Goal: Information Seeking & Learning: Learn about a topic

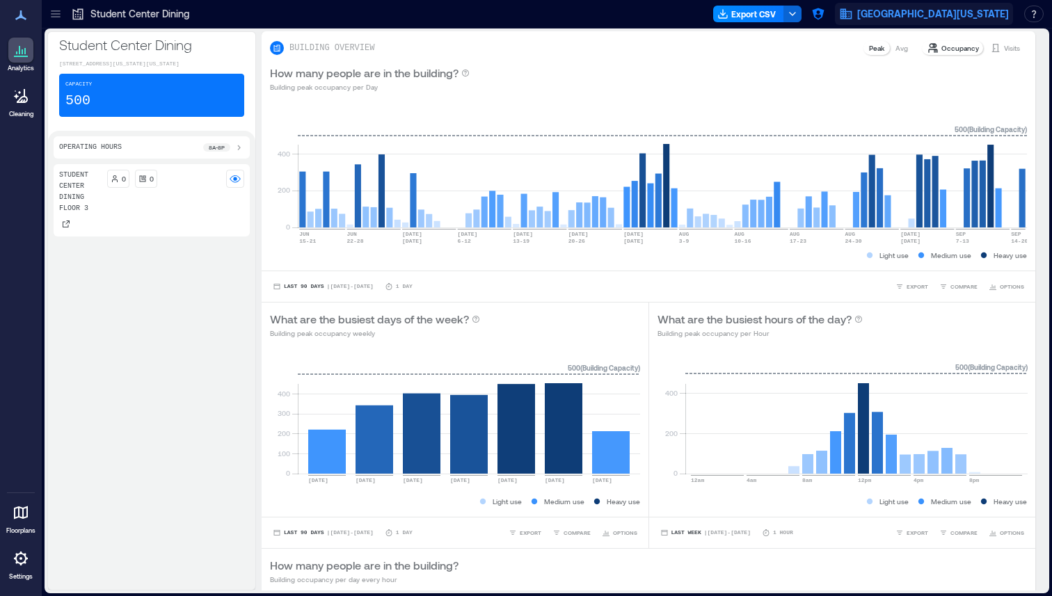
click at [852, 17] on icon "button" at bounding box center [847, 14] width 12 height 10
click at [829, 15] on button "button" at bounding box center [818, 14] width 22 height 22
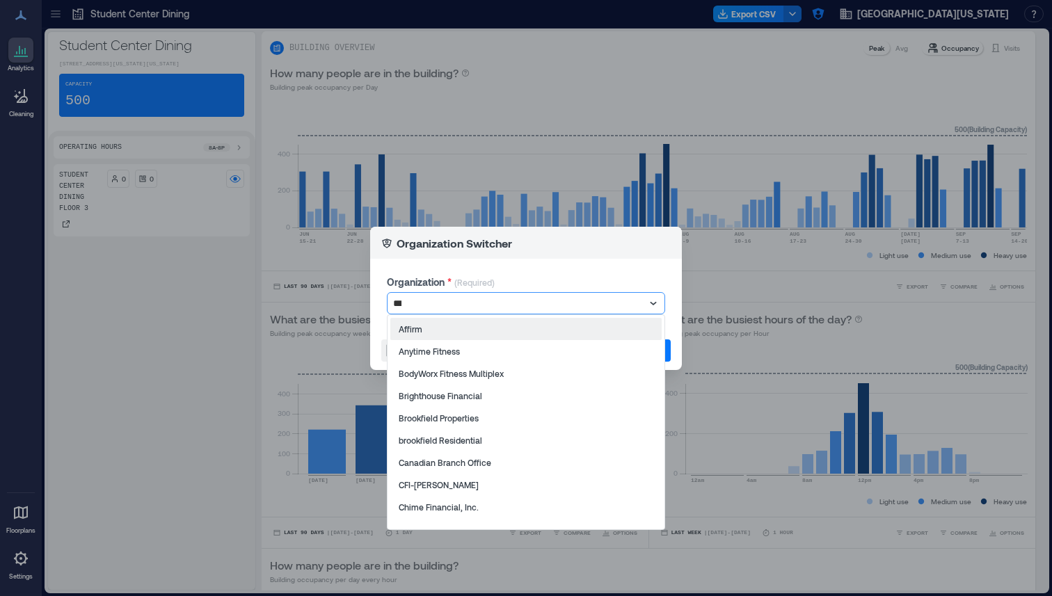
type input "****"
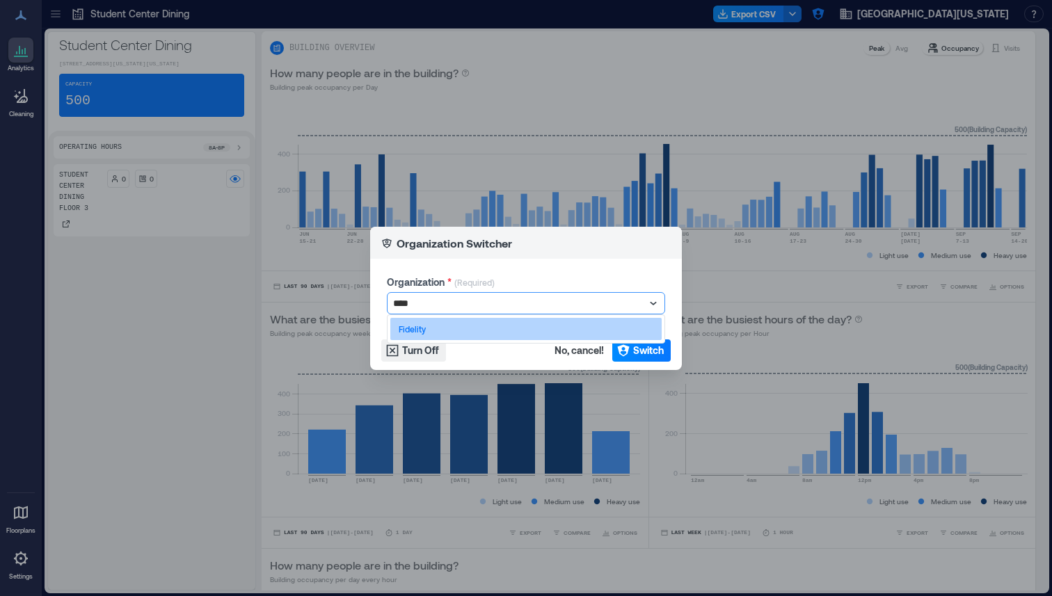
click at [518, 327] on div "Fidelity" at bounding box center [525, 329] width 271 height 22
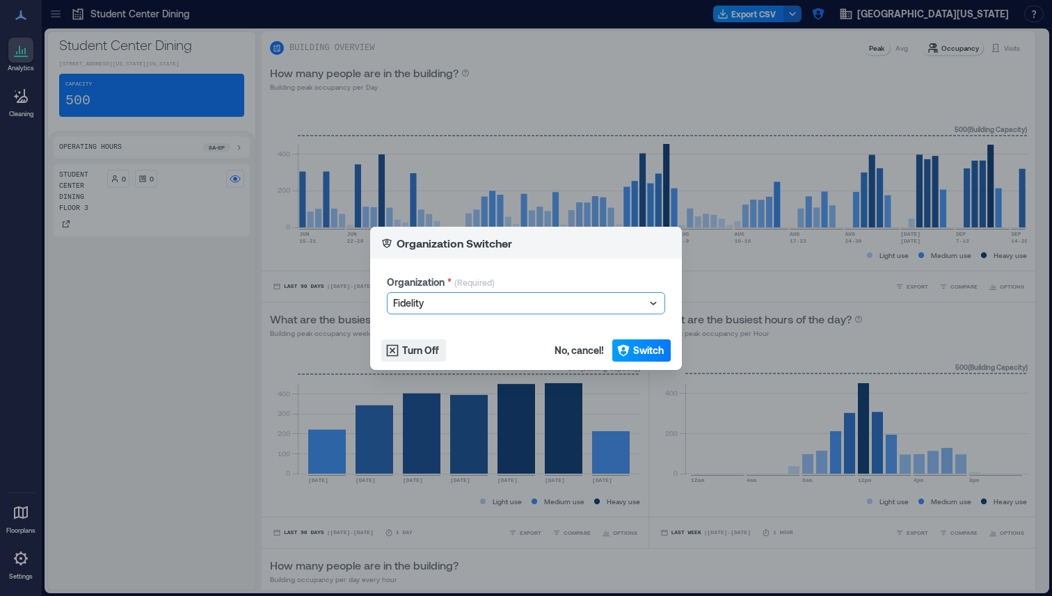
click at [643, 346] on span "Switch" at bounding box center [648, 351] width 31 height 14
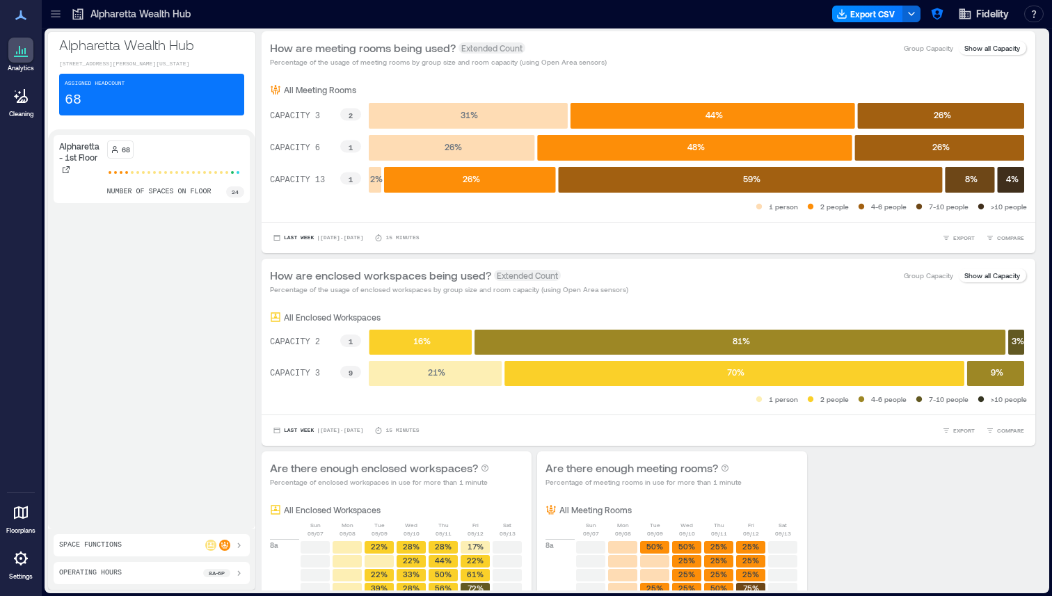
click at [59, 15] on icon at bounding box center [56, 14] width 14 height 14
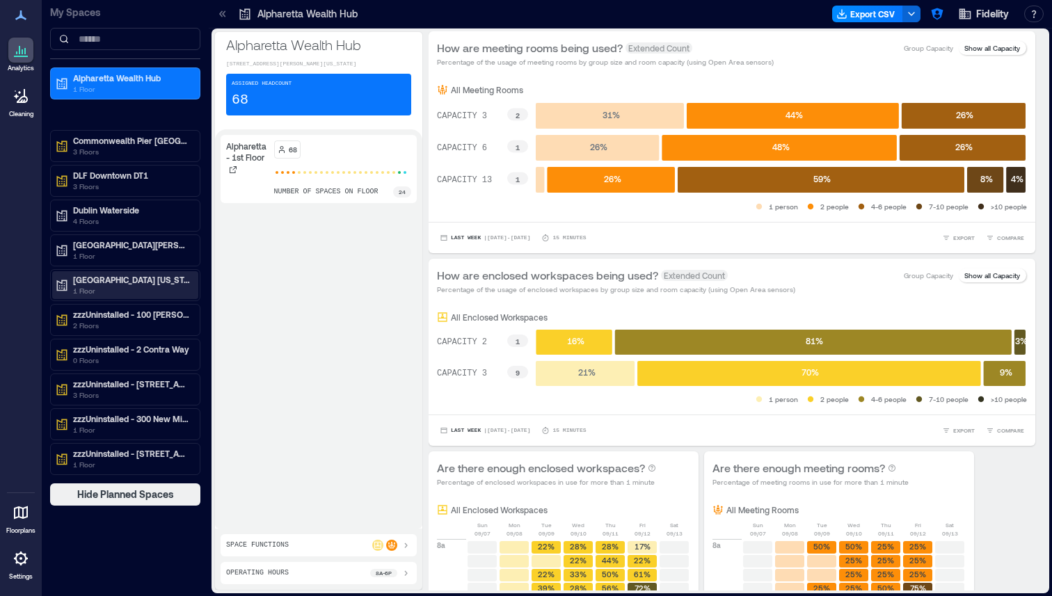
click at [124, 279] on p "Westlake Texas" at bounding box center [131, 279] width 117 height 11
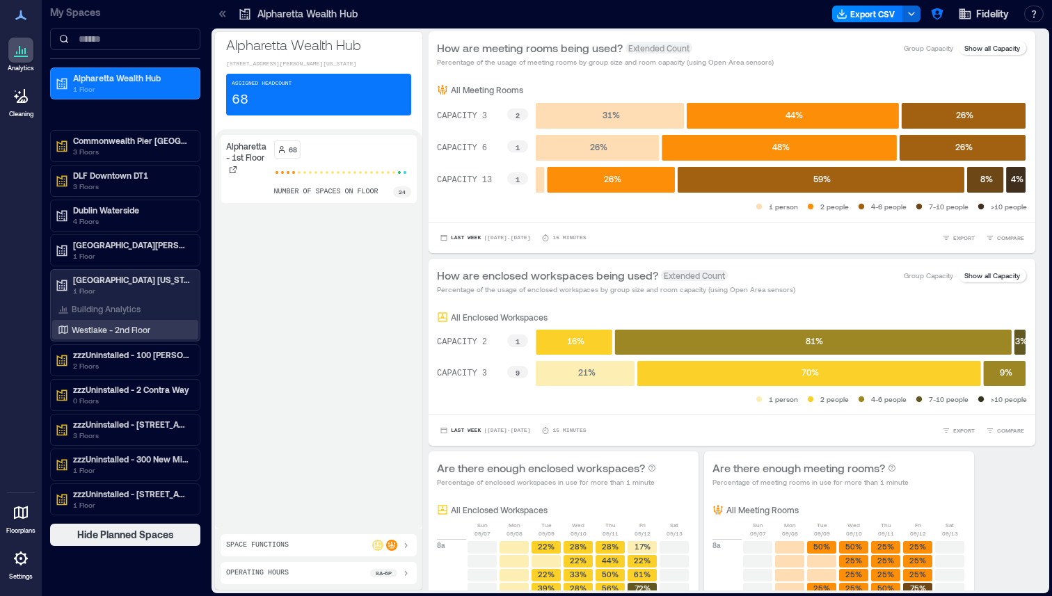
click at [127, 326] on p "Westlake - 2nd Floor" at bounding box center [111, 329] width 79 height 11
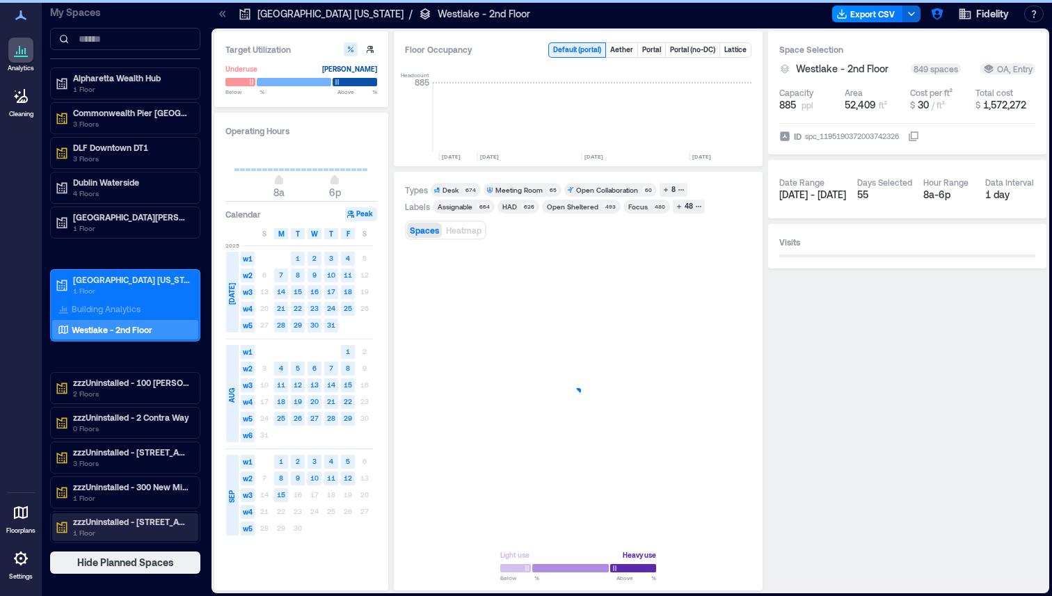
scroll to position [0, 2324]
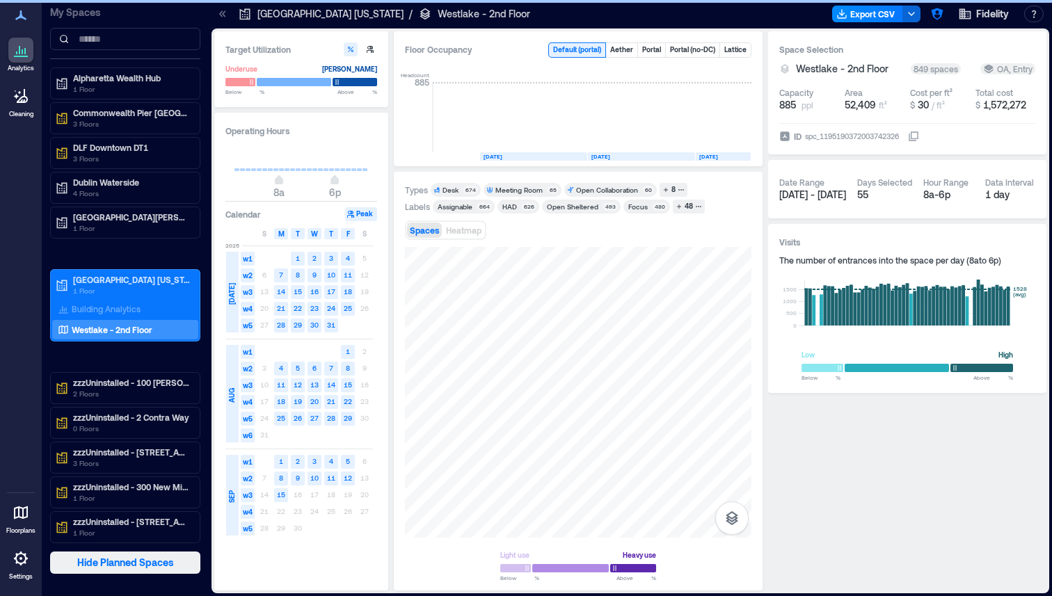
click at [130, 562] on span "Hide Planned Spaces" at bounding box center [125, 563] width 97 height 14
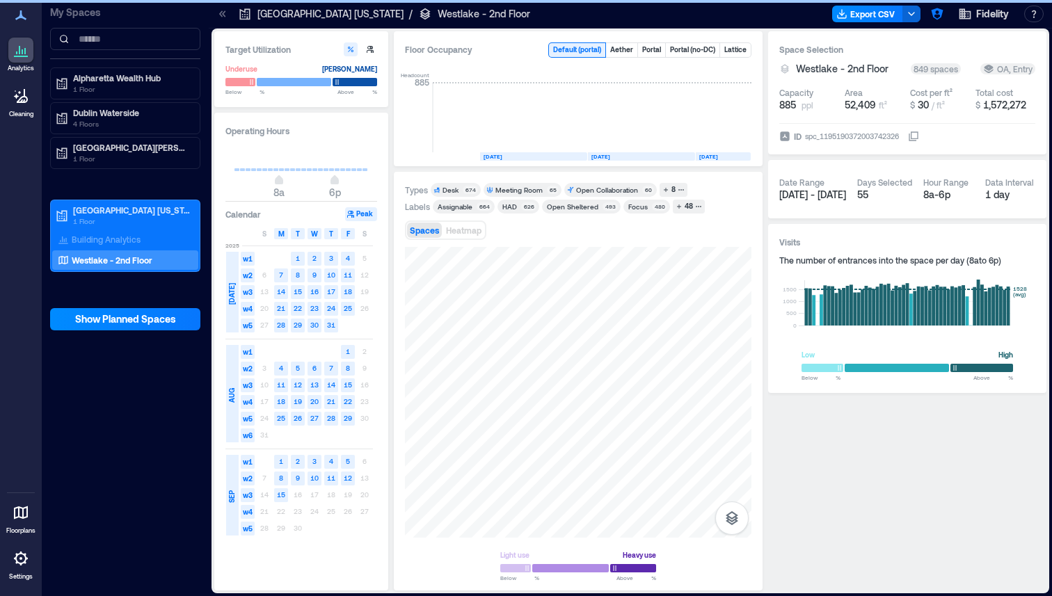
click at [223, 17] on icon at bounding box center [223, 14] width 14 height 14
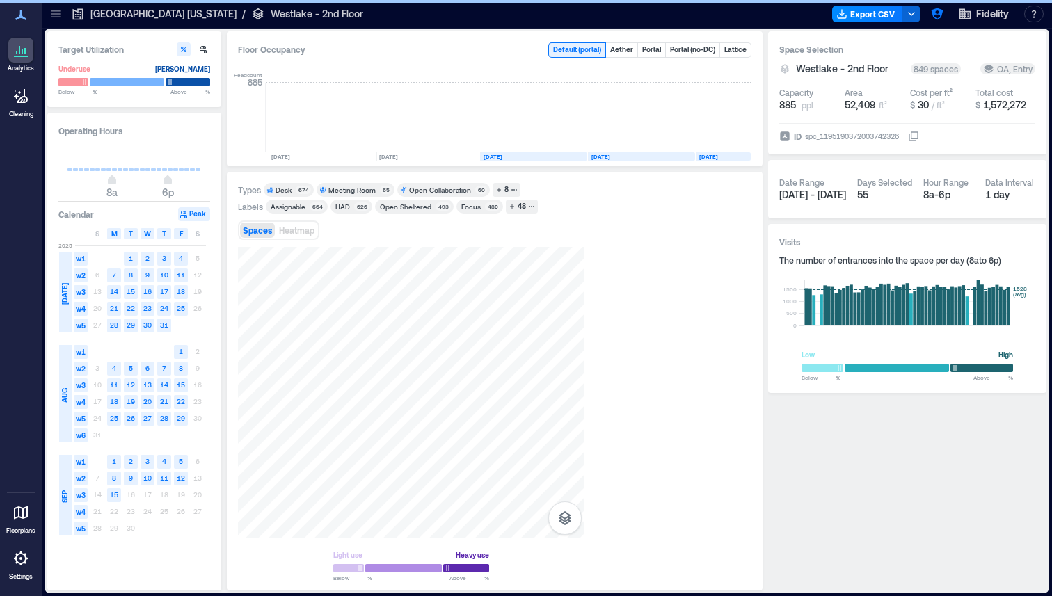
scroll to position [0, 2157]
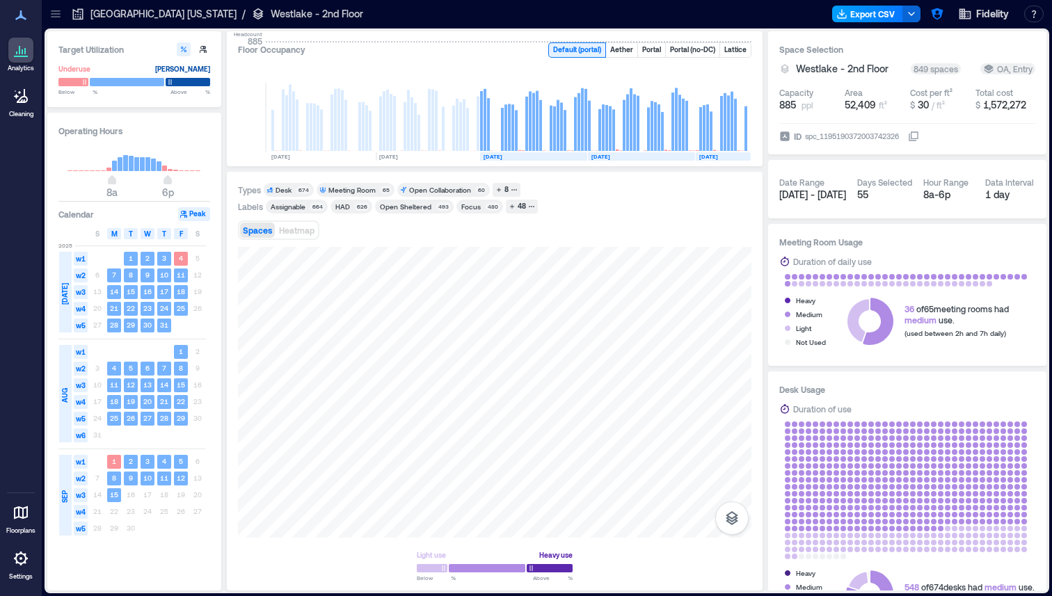
click at [850, 15] on button "Export CSV" at bounding box center [867, 14] width 71 height 17
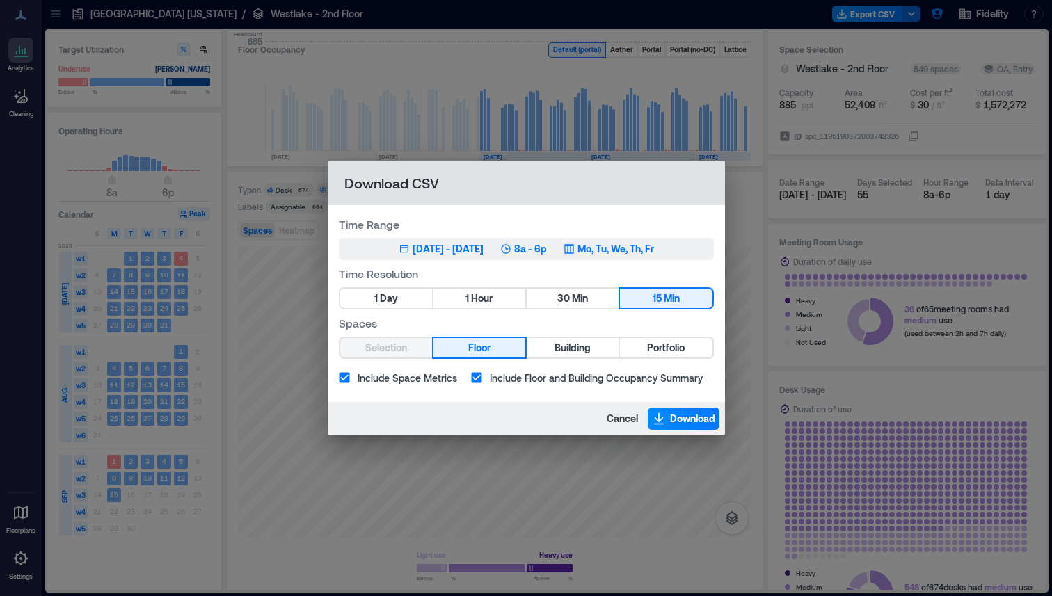
click at [547, 255] on p "8a - 6p" at bounding box center [530, 249] width 33 height 14
click at [622, 420] on span "Cancel" at bounding box center [622, 419] width 31 height 14
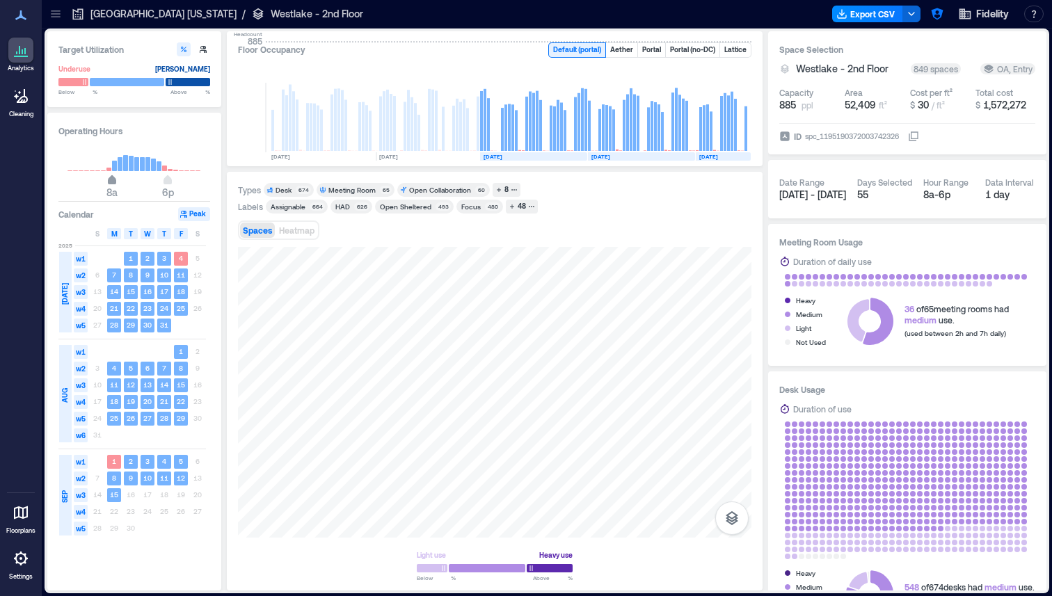
type input "*"
click at [118, 181] on span "9a" at bounding box center [117, 182] width 8 height 6
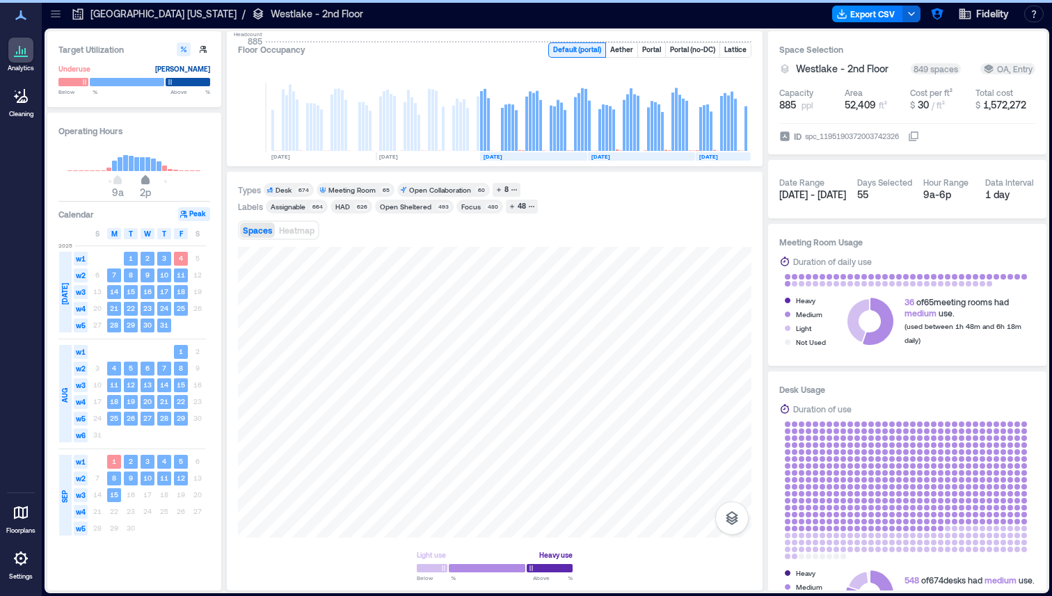
type input "**"
drag, startPoint x: 168, startPoint y: 181, endPoint x: 138, endPoint y: 181, distance: 29.2
click at [138, 181] on span "1p" at bounding box center [140, 182] width 8 height 6
type input "*"
drag, startPoint x: 120, startPoint y: 181, endPoint x: 110, endPoint y: 181, distance: 10.4
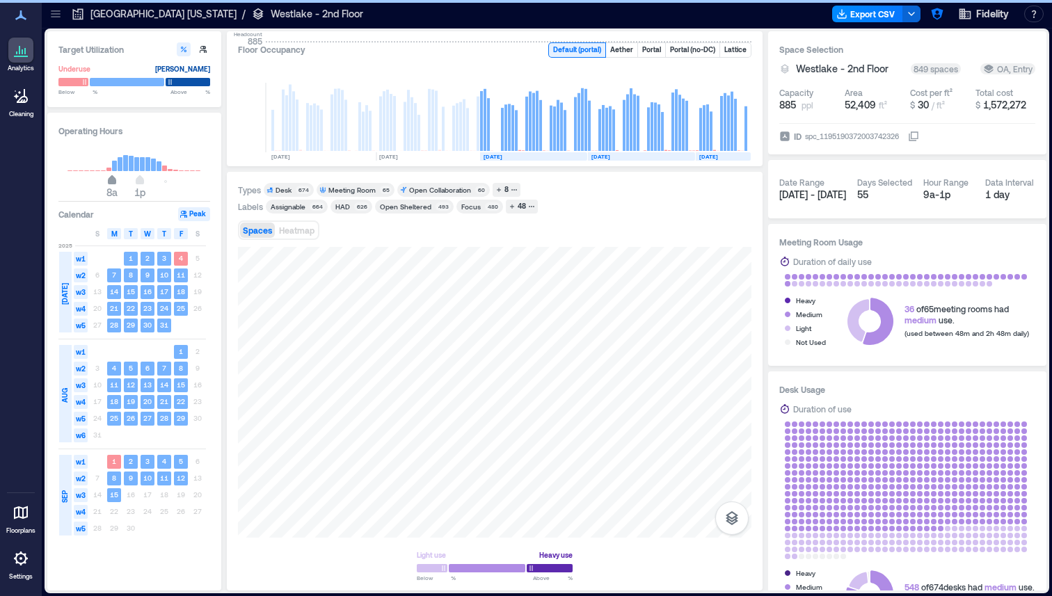
click at [110, 181] on span "8a" at bounding box center [112, 182] width 8 height 6
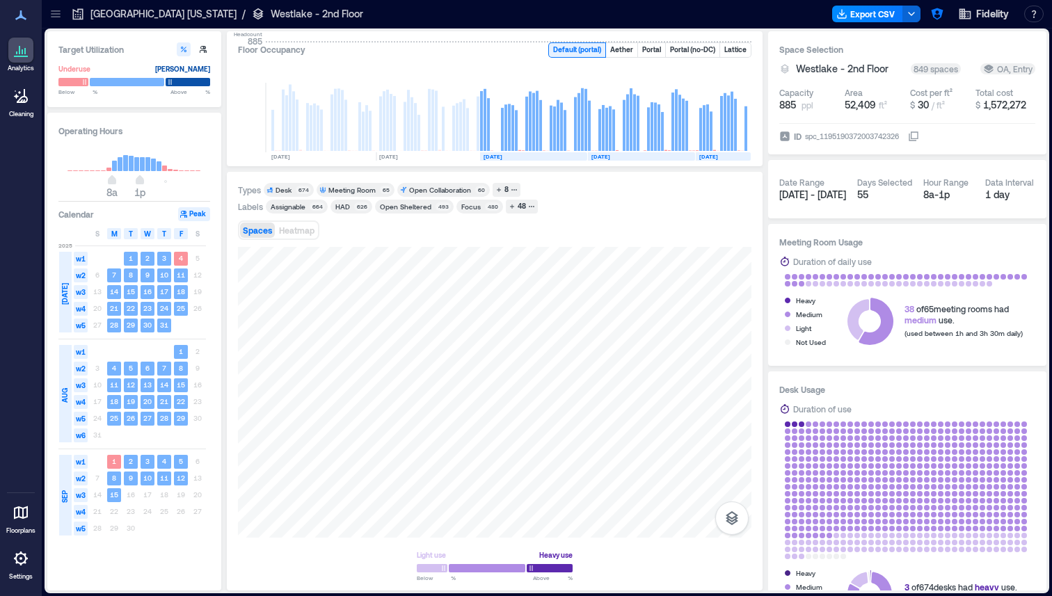
click at [289, 191] on div "Desk" at bounding box center [284, 190] width 16 height 10
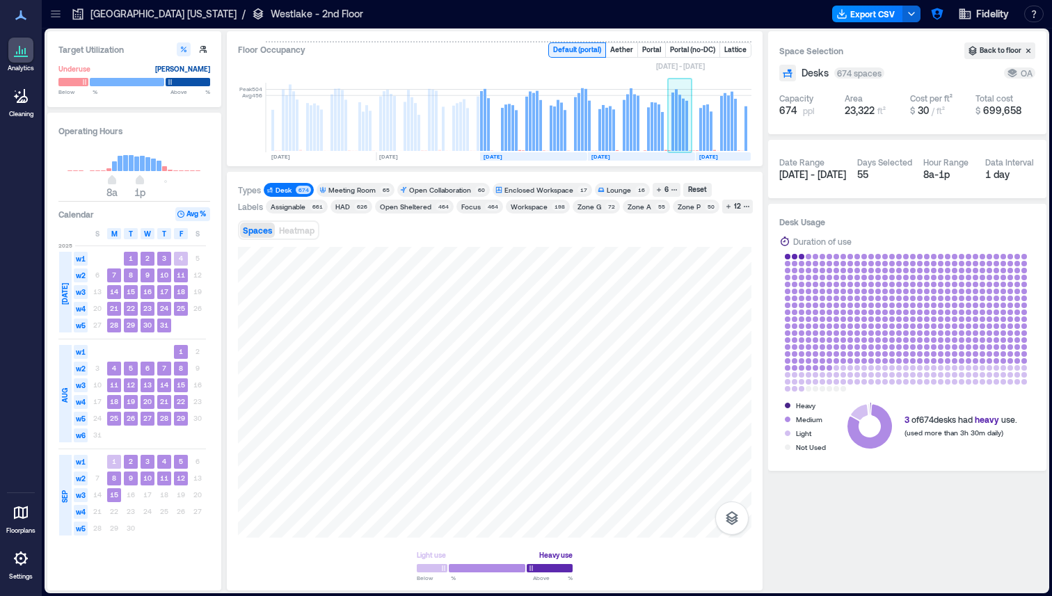
click at [677, 141] on rect at bounding box center [676, 120] width 3 height 62
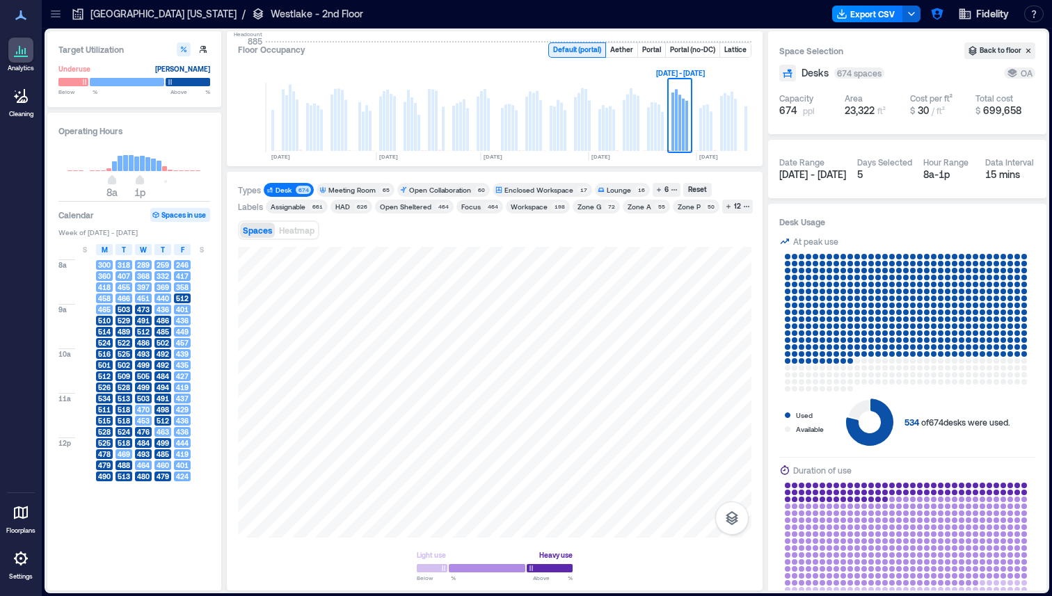
click at [65, 11] on div at bounding box center [56, 14] width 22 height 22
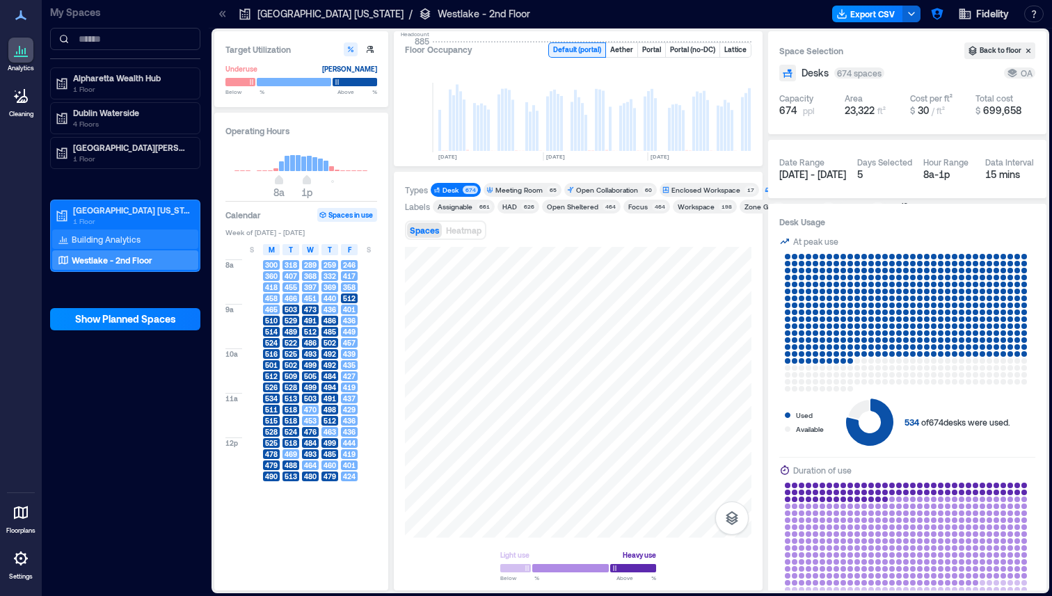
click at [106, 236] on p "Building Analytics" at bounding box center [106, 239] width 69 height 11
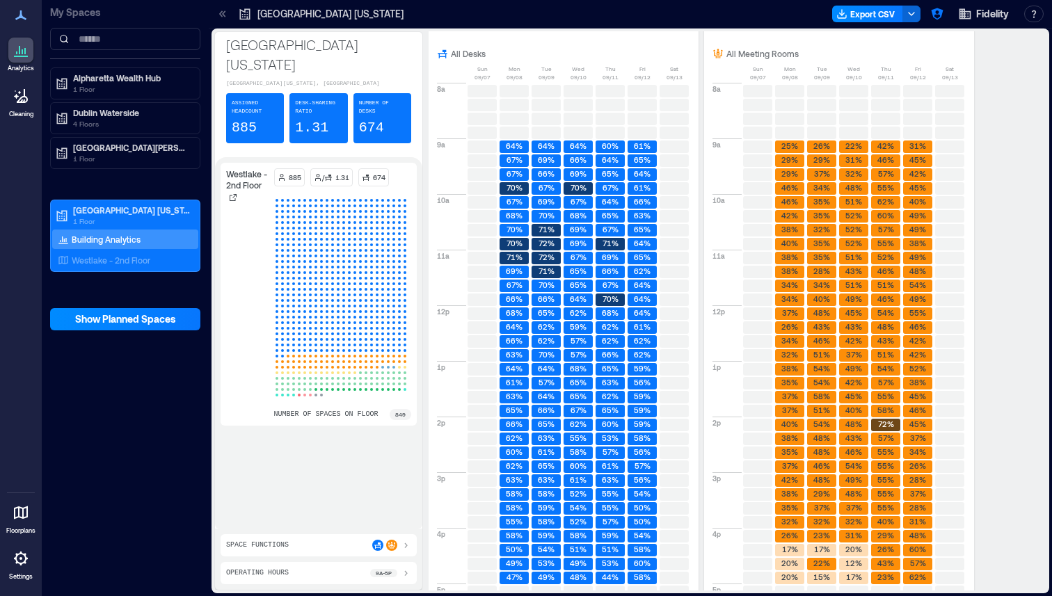
scroll to position [1373, 0]
click at [101, 256] on p "Westlake - 2nd Floor" at bounding box center [111, 260] width 79 height 11
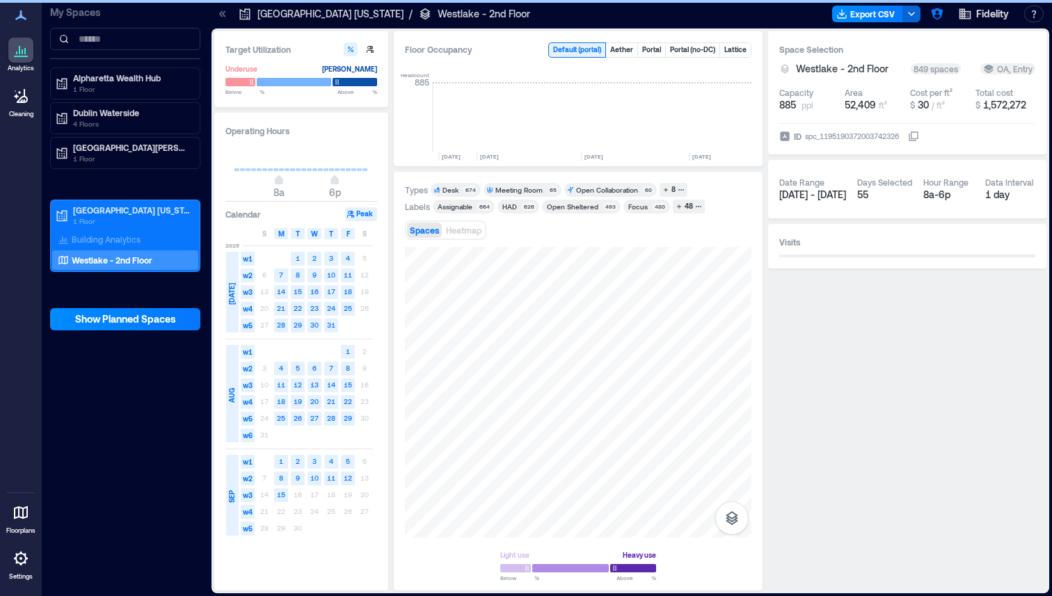
scroll to position [0, 2324]
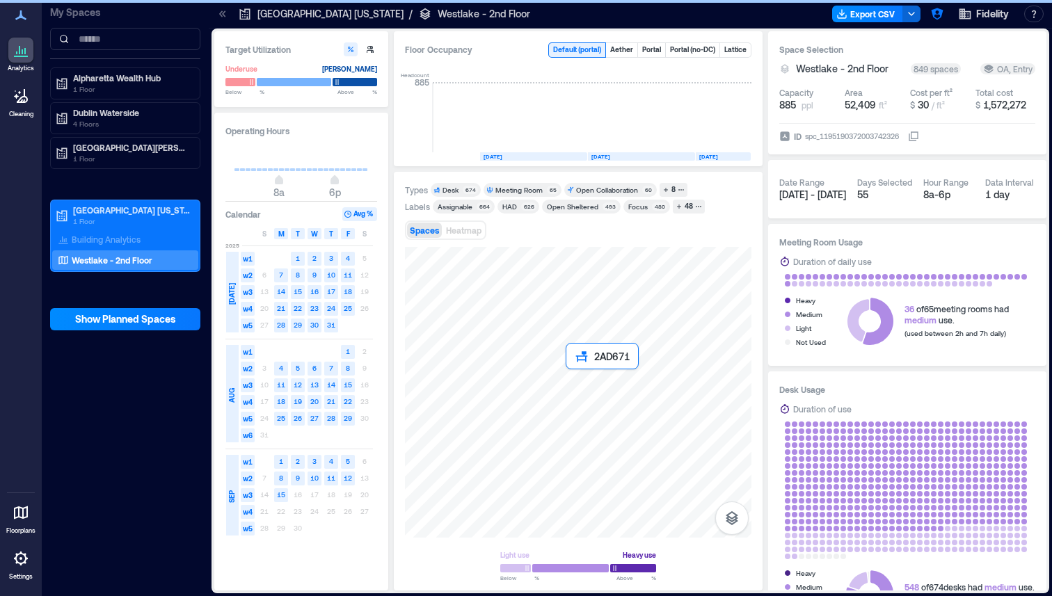
click at [582, 382] on div at bounding box center [578, 392] width 347 height 291
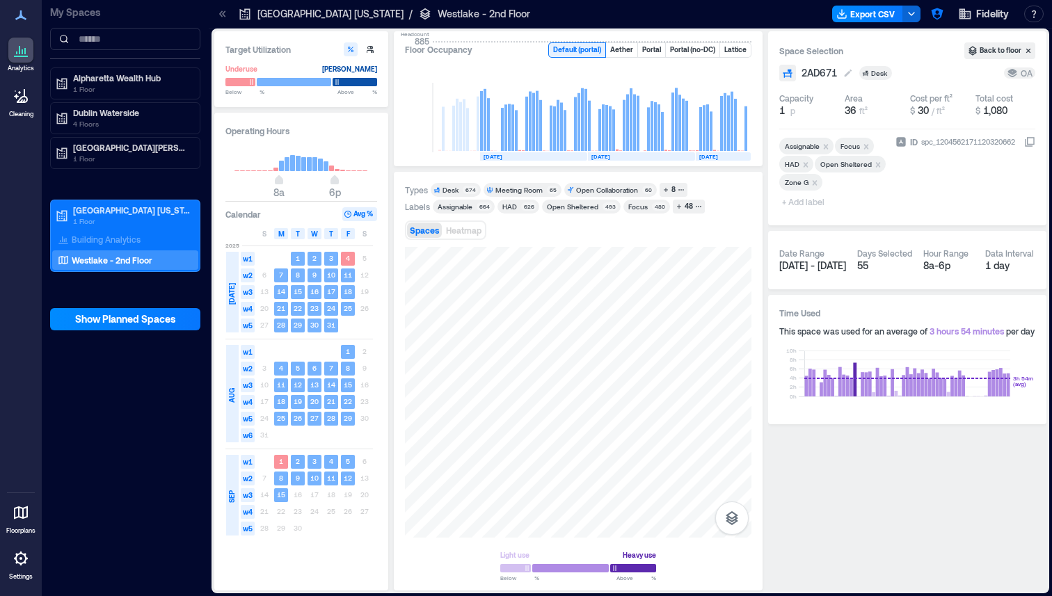
click at [837, 77] on span "2AD671" at bounding box center [819, 73] width 35 height 14
click at [913, 191] on div "ID spc_1204562171120320662" at bounding box center [966, 174] width 140 height 79
click at [825, 212] on span "+ Add label" at bounding box center [804, 201] width 51 height 19
click at [914, 208] on div "ID spc_1204562171120320662" at bounding box center [966, 174] width 140 height 79
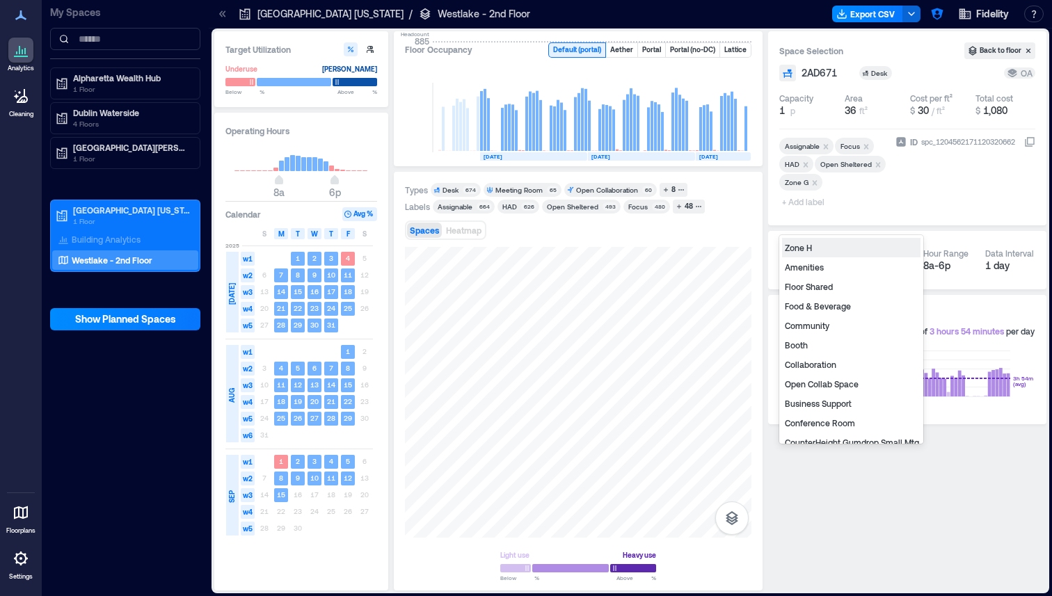
click at [812, 212] on span "+ Add label" at bounding box center [804, 201] width 51 height 19
click at [951, 214] on div "ID spc_1204562171120320662" at bounding box center [966, 174] width 140 height 79
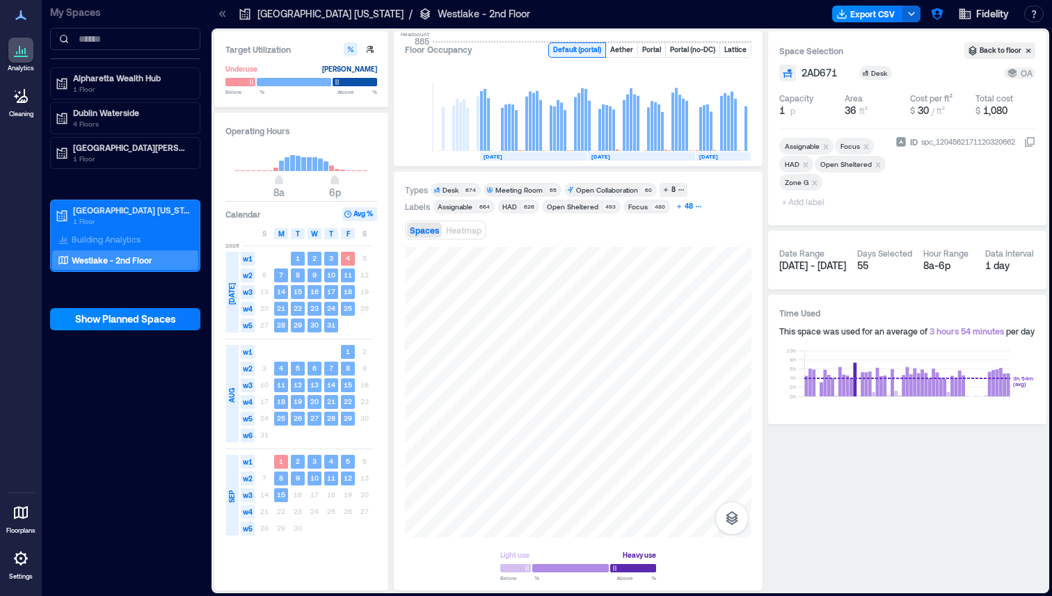
click at [683, 205] on div "48" at bounding box center [689, 206] width 13 height 13
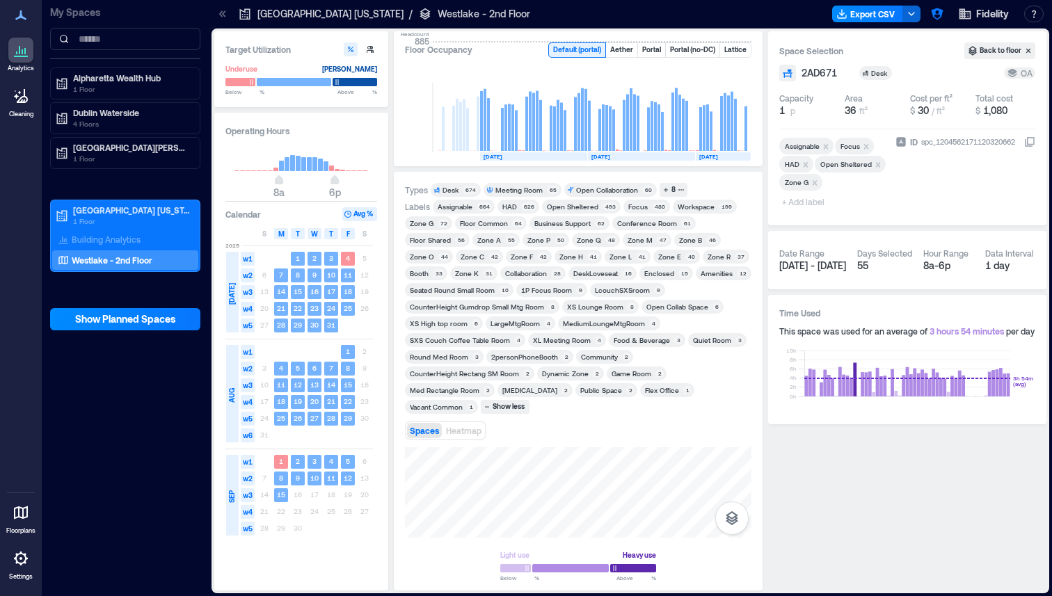
click at [605, 361] on div "Community" at bounding box center [599, 357] width 37 height 10
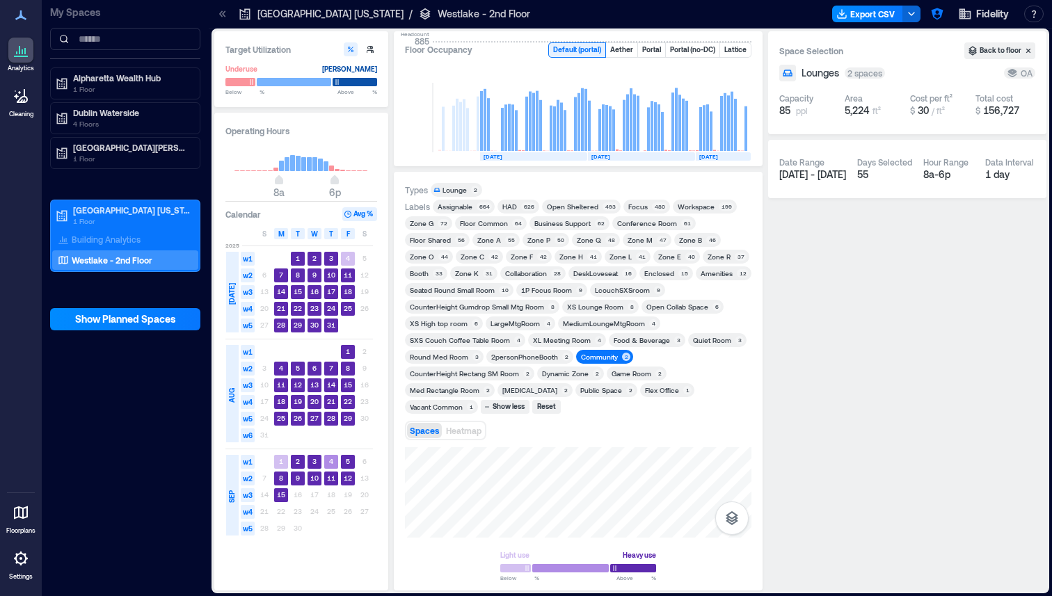
click at [599, 358] on div "Community" at bounding box center [599, 357] width 37 height 10
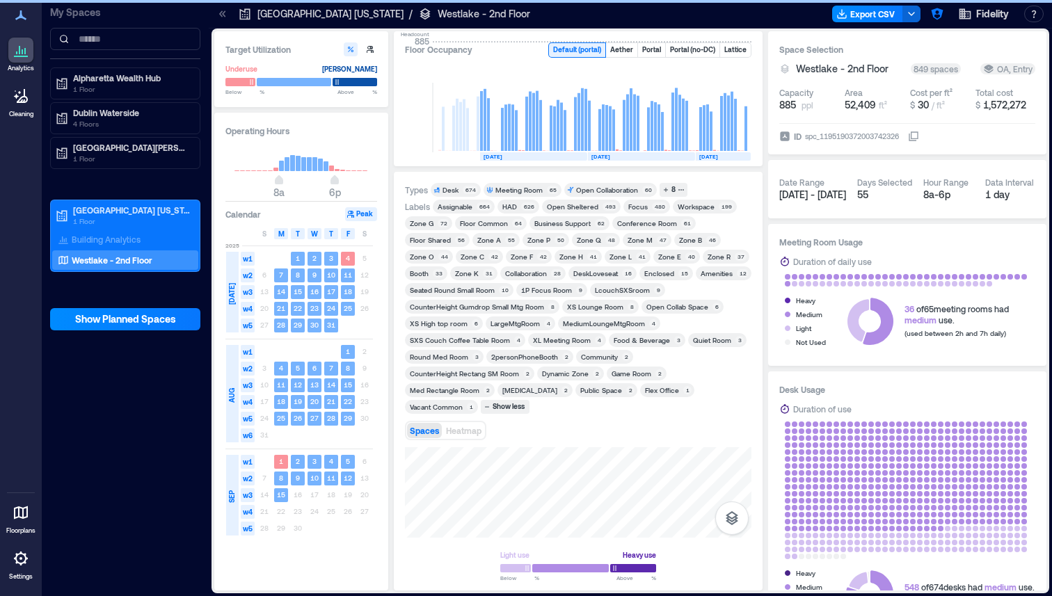
click at [597, 419] on div "Spaces Heatmap" at bounding box center [578, 431] width 347 height 28
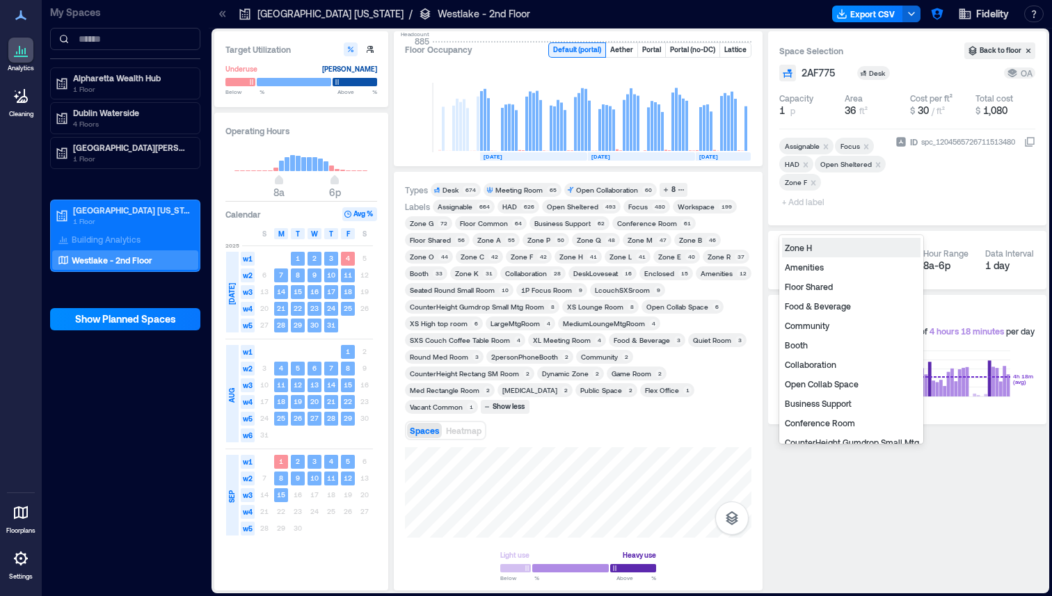
click at [809, 212] on span "+ Add label" at bounding box center [804, 201] width 51 height 19
click at [905, 214] on div "ID spc_1204565726711513480" at bounding box center [966, 174] width 140 height 79
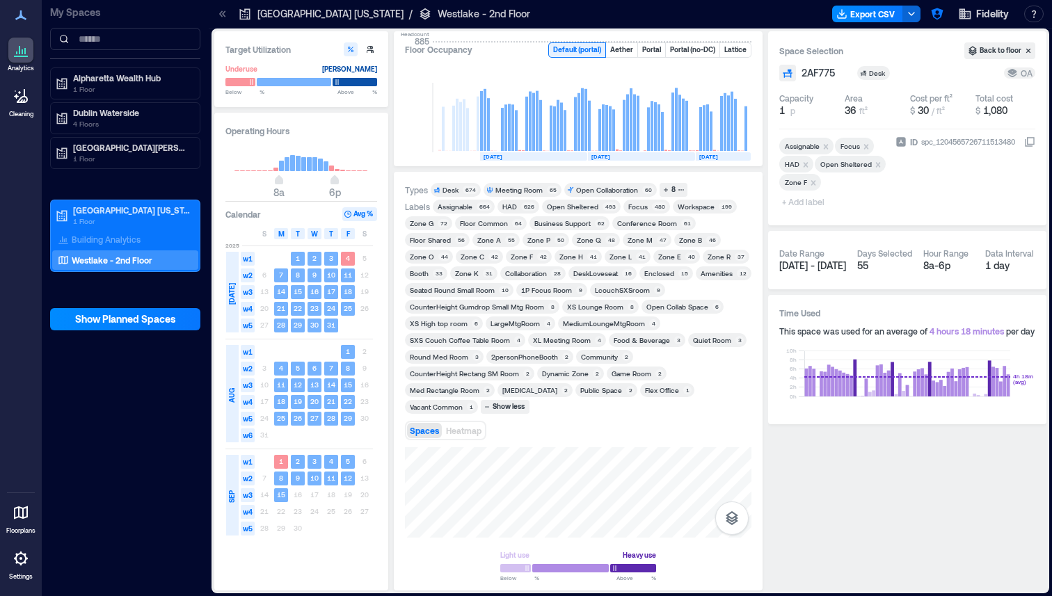
drag, startPoint x: 705, startPoint y: 427, endPoint x: 705, endPoint y: 392, distance: 34.8
click at [705, 392] on div "Types Desk 674 Meeting Room 65 Open Collaboration 60 8 Labels Assignable 664 HA…" at bounding box center [578, 381] width 347 height 397
click at [645, 420] on div "Spaces Heatmap" at bounding box center [578, 431] width 347 height 28
click at [541, 241] on div "Zone P" at bounding box center [538, 240] width 23 height 10
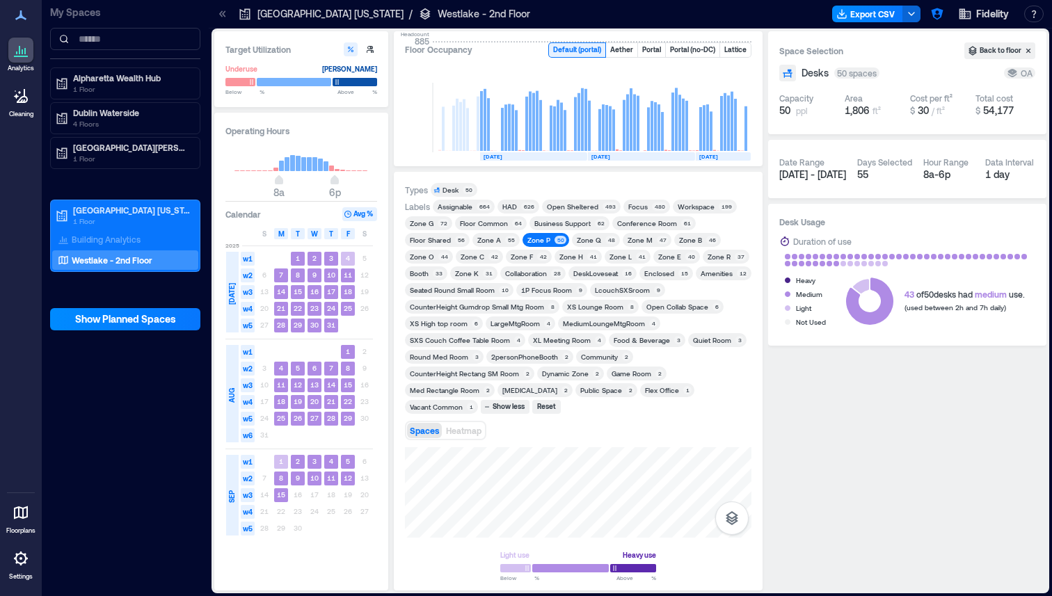
click at [542, 243] on div "Zone P" at bounding box center [538, 240] width 23 height 10
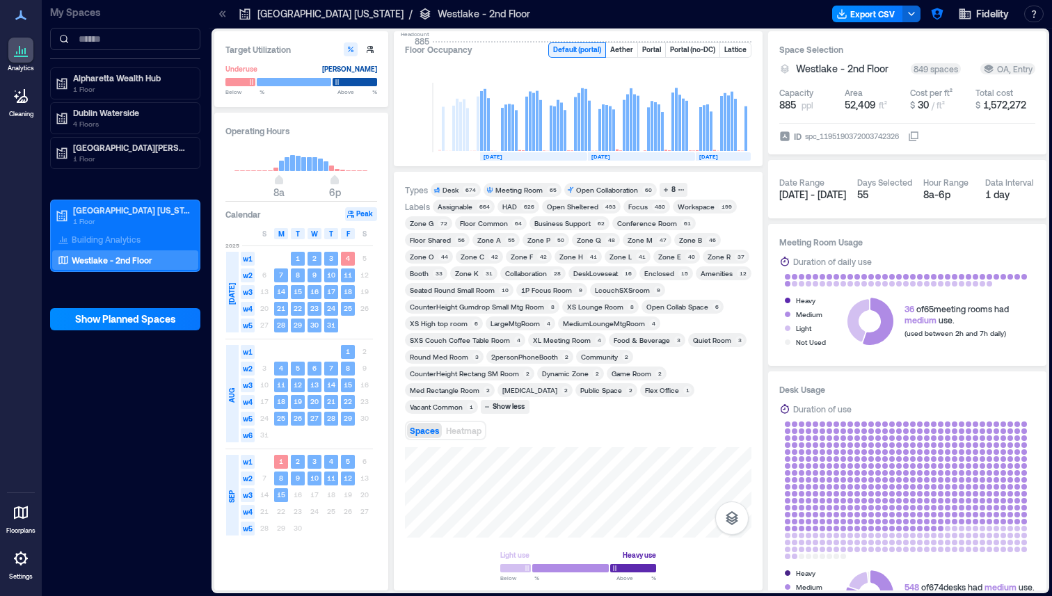
click at [540, 240] on div "Zone P" at bounding box center [538, 240] width 23 height 10
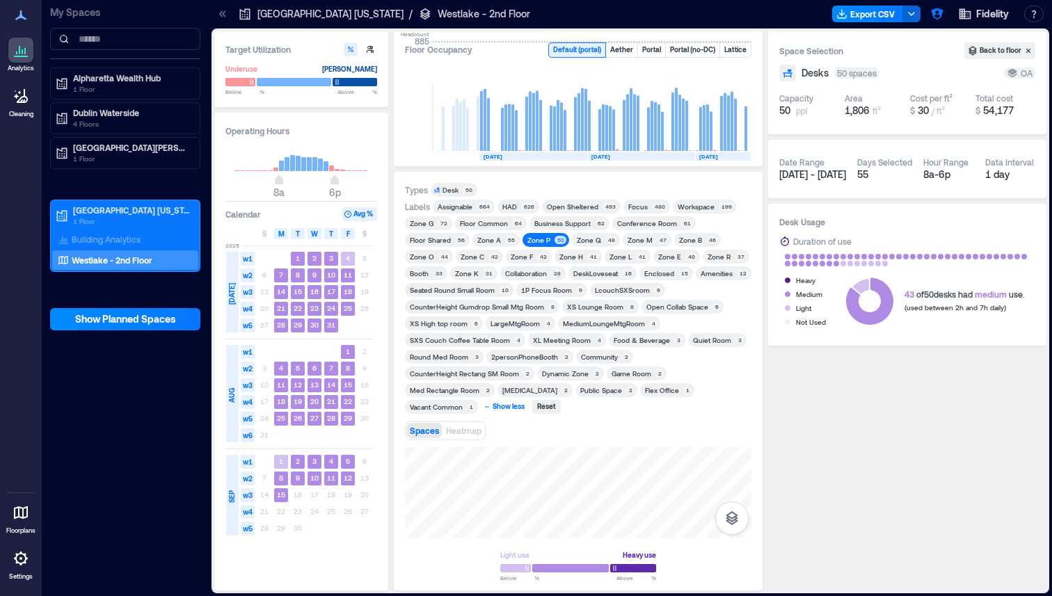
click at [491, 409] on div "Show less" at bounding box center [509, 407] width 36 height 13
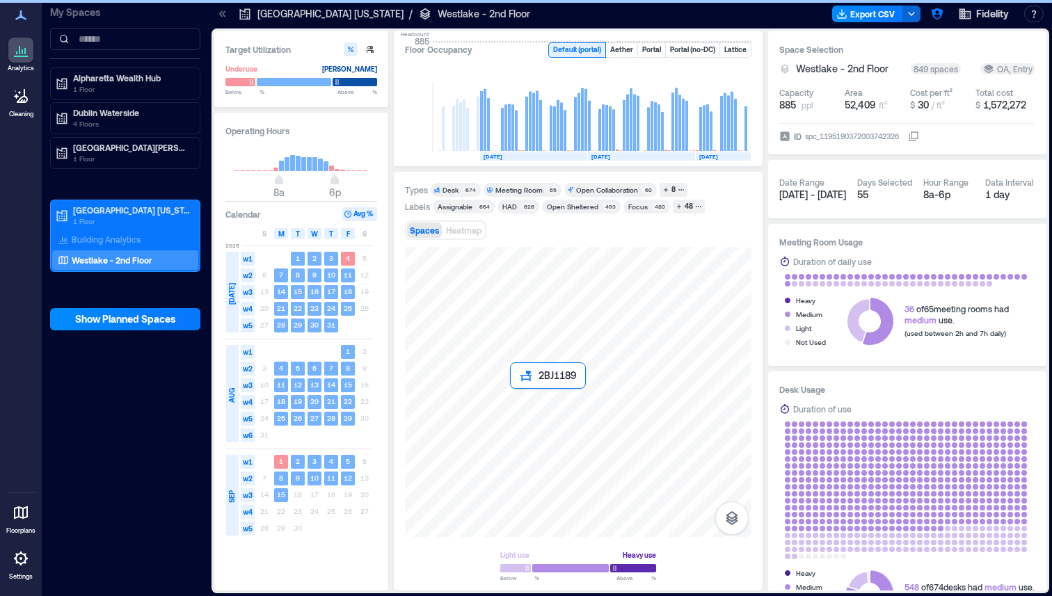
click at [515, 392] on div at bounding box center [578, 392] width 347 height 291
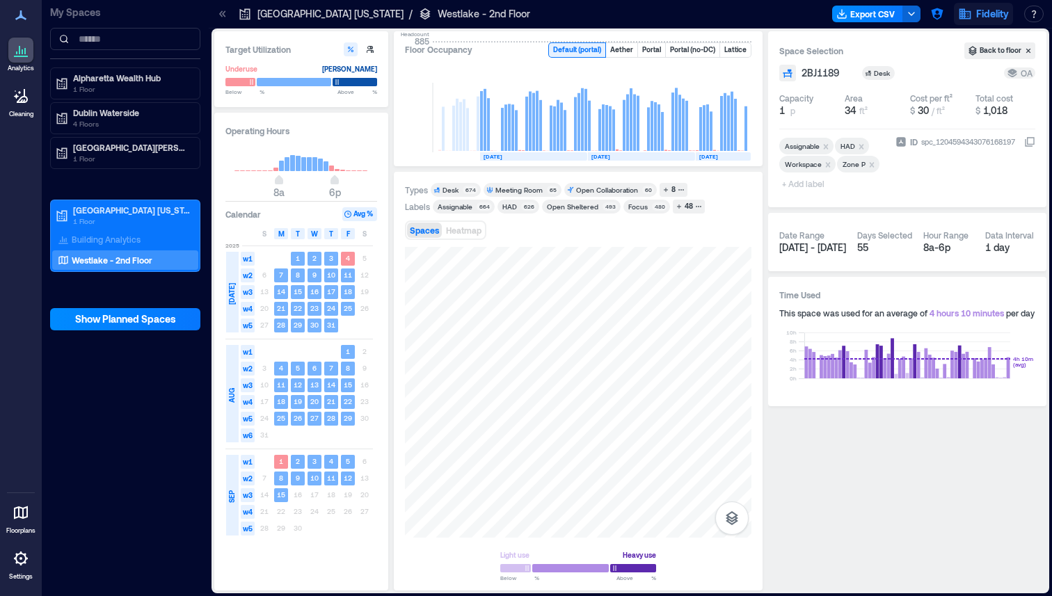
click at [960, 18] on icon "button" at bounding box center [966, 14] width 12 height 10
click at [943, 19] on icon "button" at bounding box center [937, 14] width 14 height 14
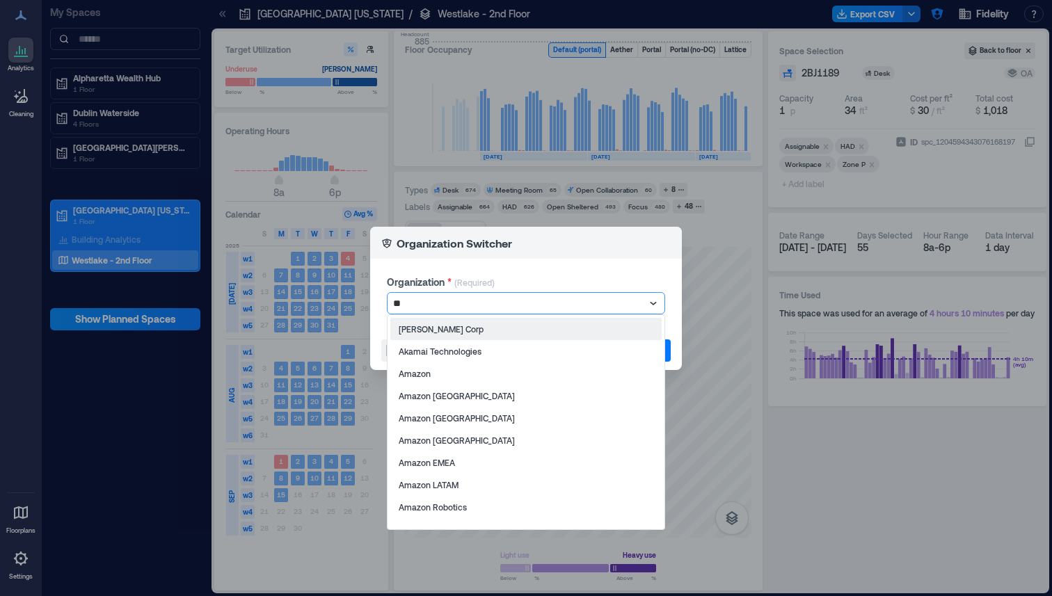
type input "***"
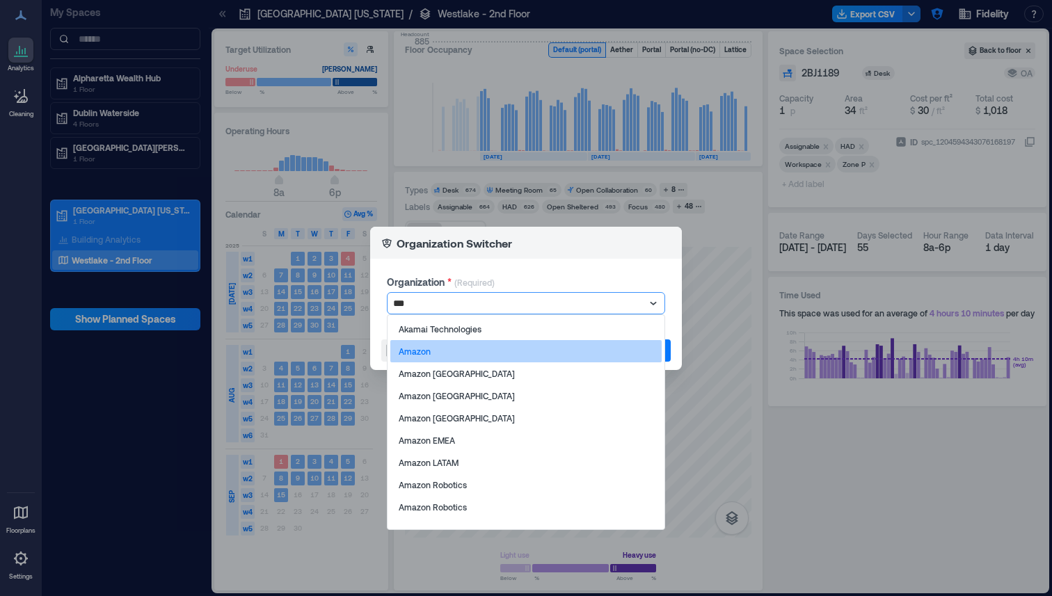
click at [406, 347] on p "Amazon" at bounding box center [415, 351] width 32 height 11
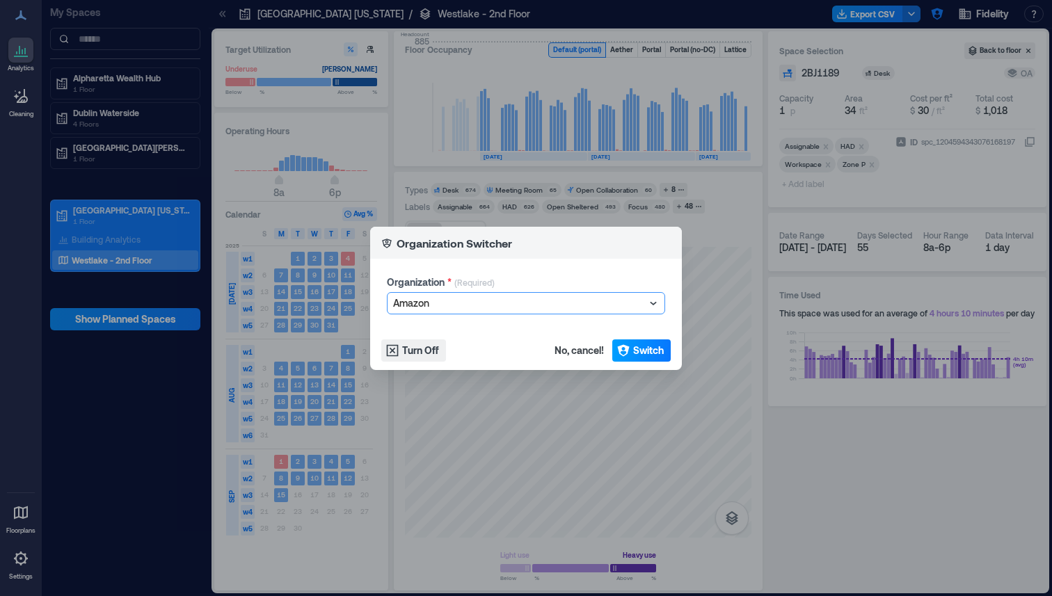
click at [644, 354] on span "Switch" at bounding box center [648, 351] width 31 height 14
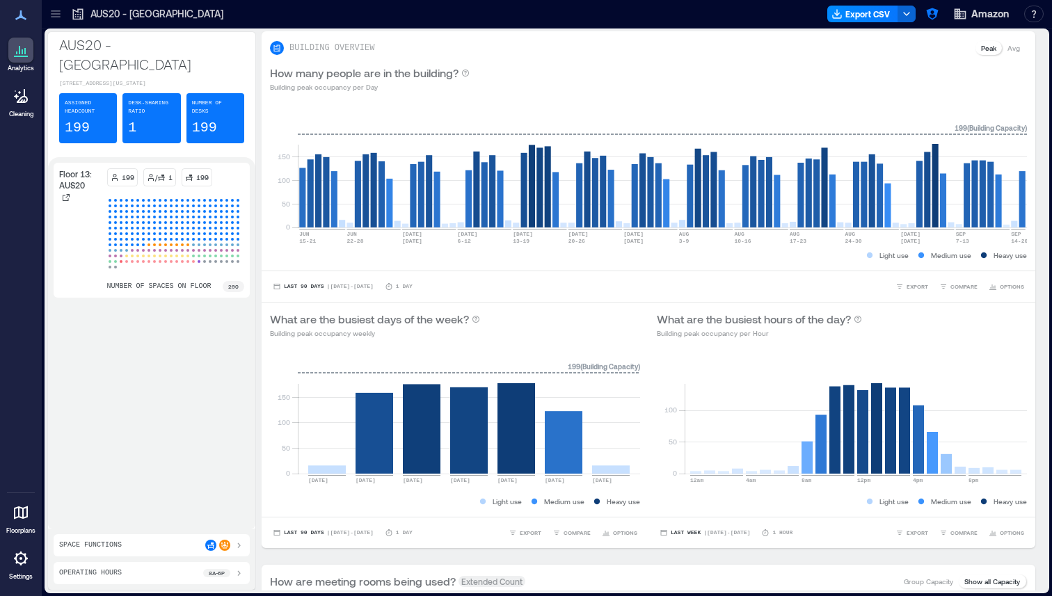
click at [51, 16] on icon at bounding box center [55, 16] width 9 height 1
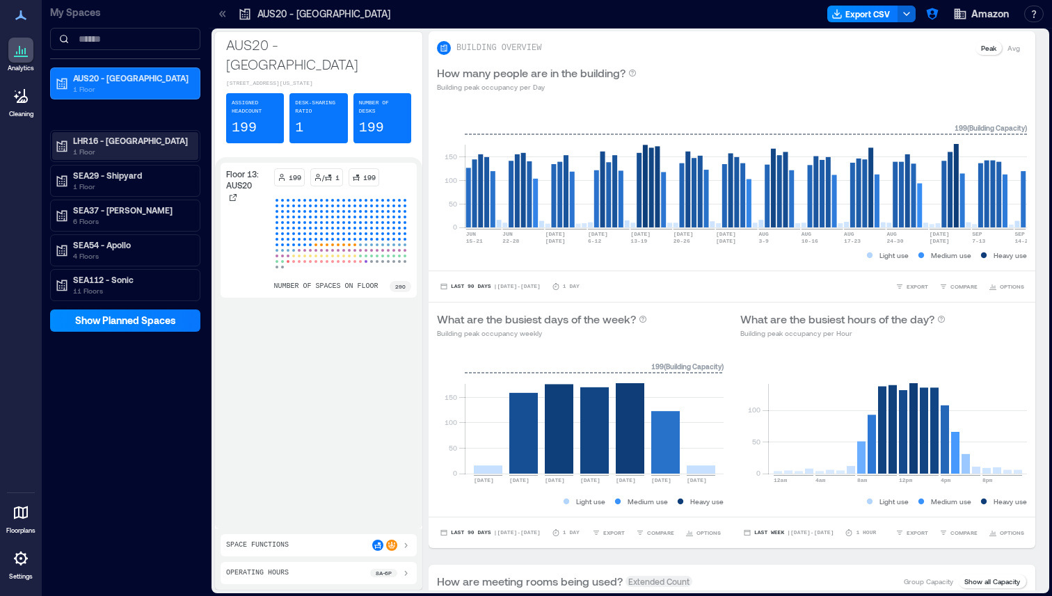
click at [127, 158] on div "LHR16 - London 1 Floor" at bounding box center [125, 146] width 146 height 28
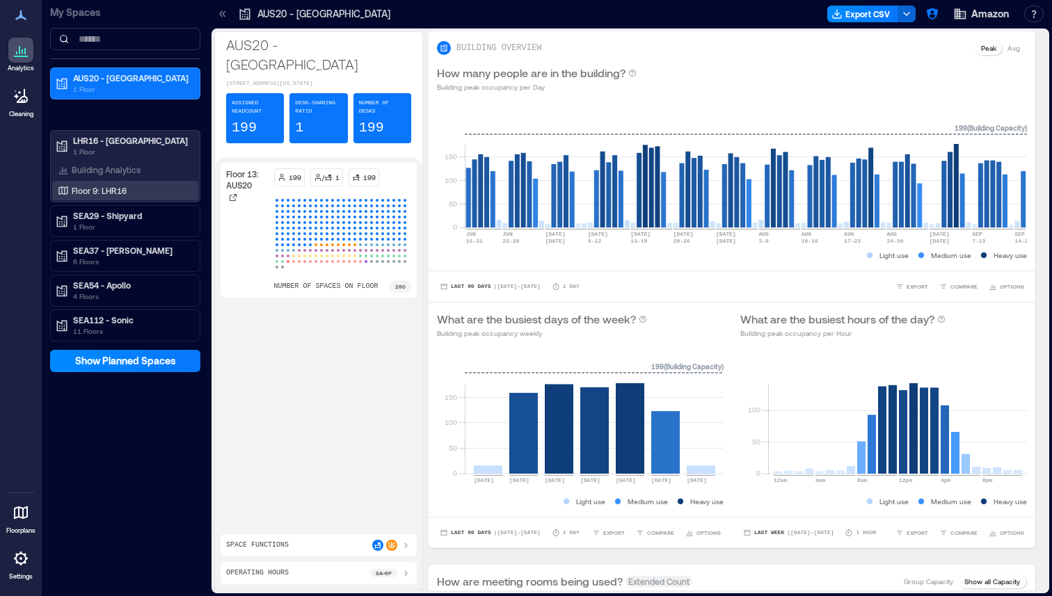
click at [125, 196] on div "Floor 9: LHR16" at bounding box center [122, 191] width 135 height 14
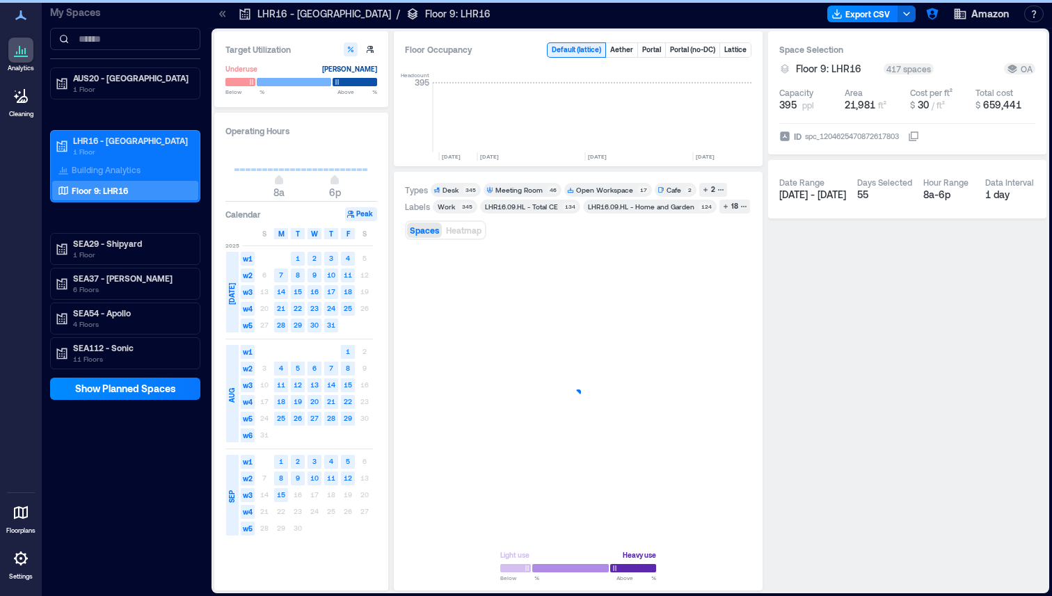
scroll to position [0, 2008]
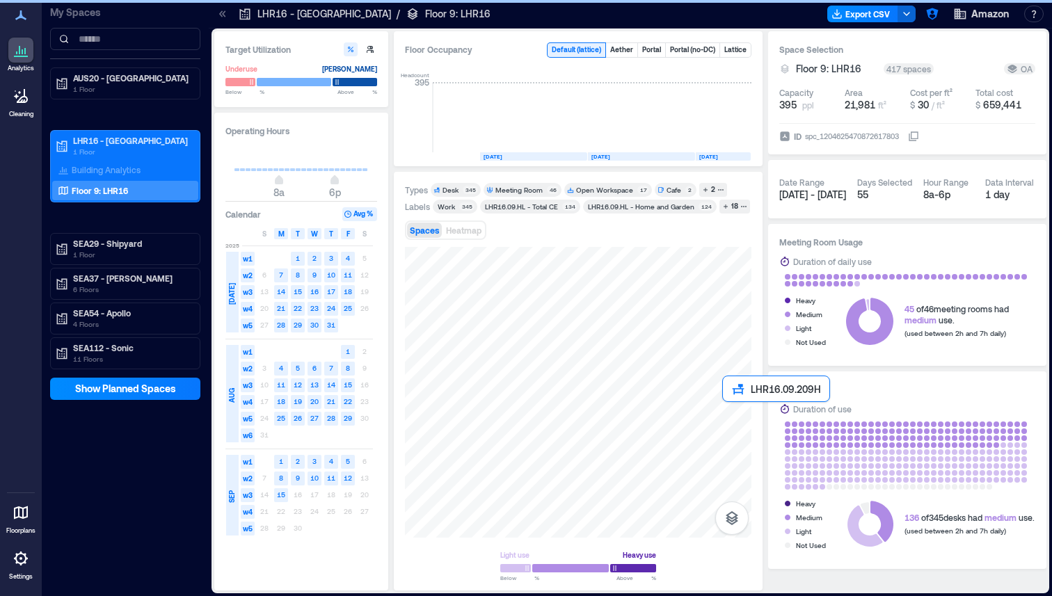
click at [724, 407] on div at bounding box center [578, 392] width 347 height 291
